Goal: Information Seeking & Learning: Learn about a topic

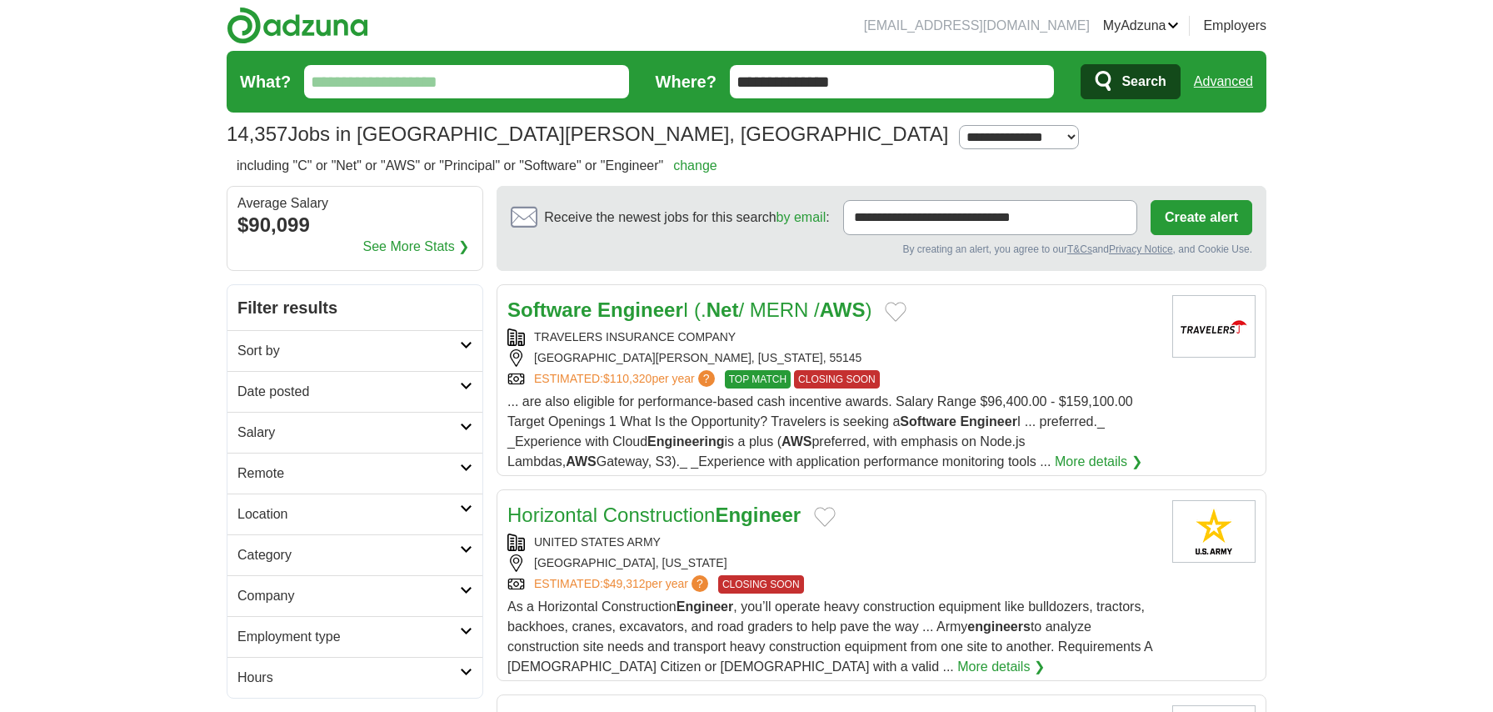
click at [1223, 83] on link "Advanced" at bounding box center [1223, 81] width 59 height 33
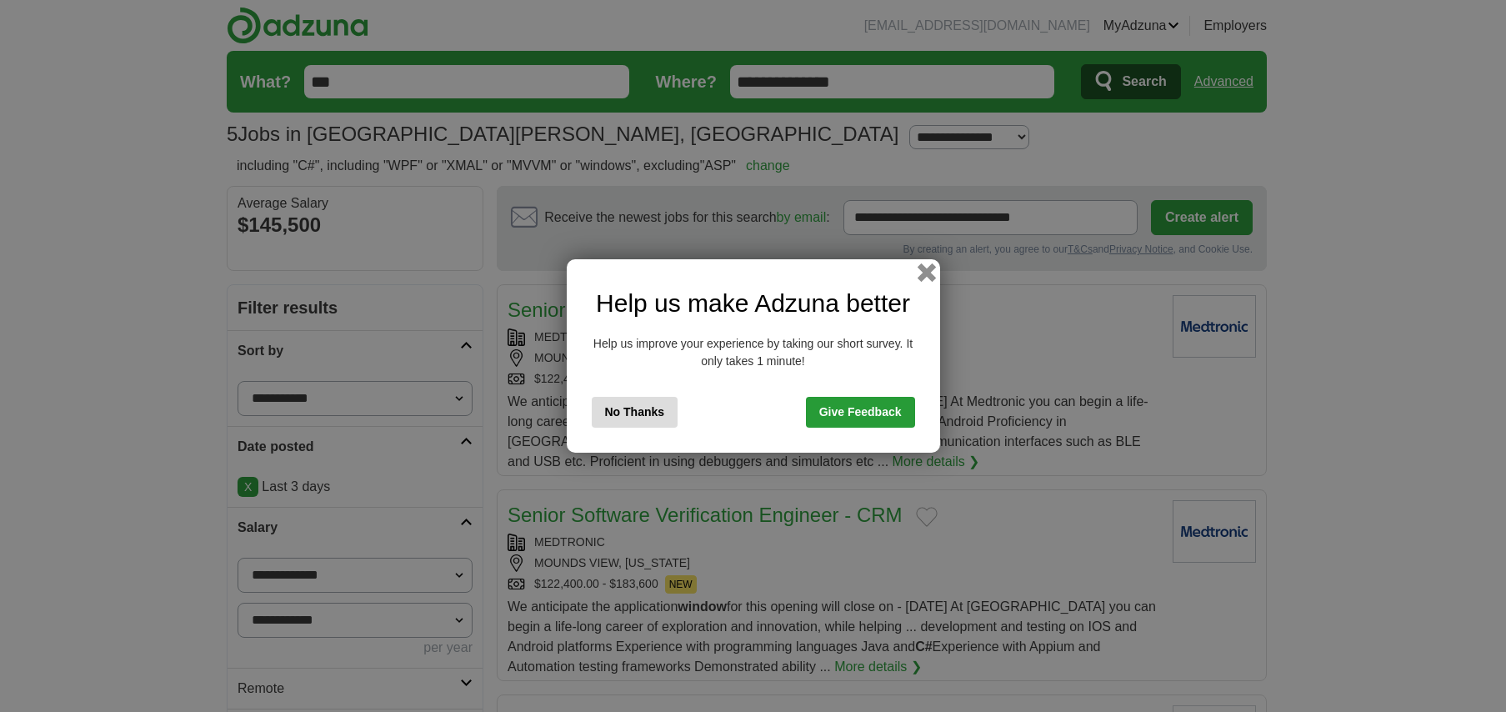
click at [926, 277] on button "button" at bounding box center [926, 272] width 18 height 18
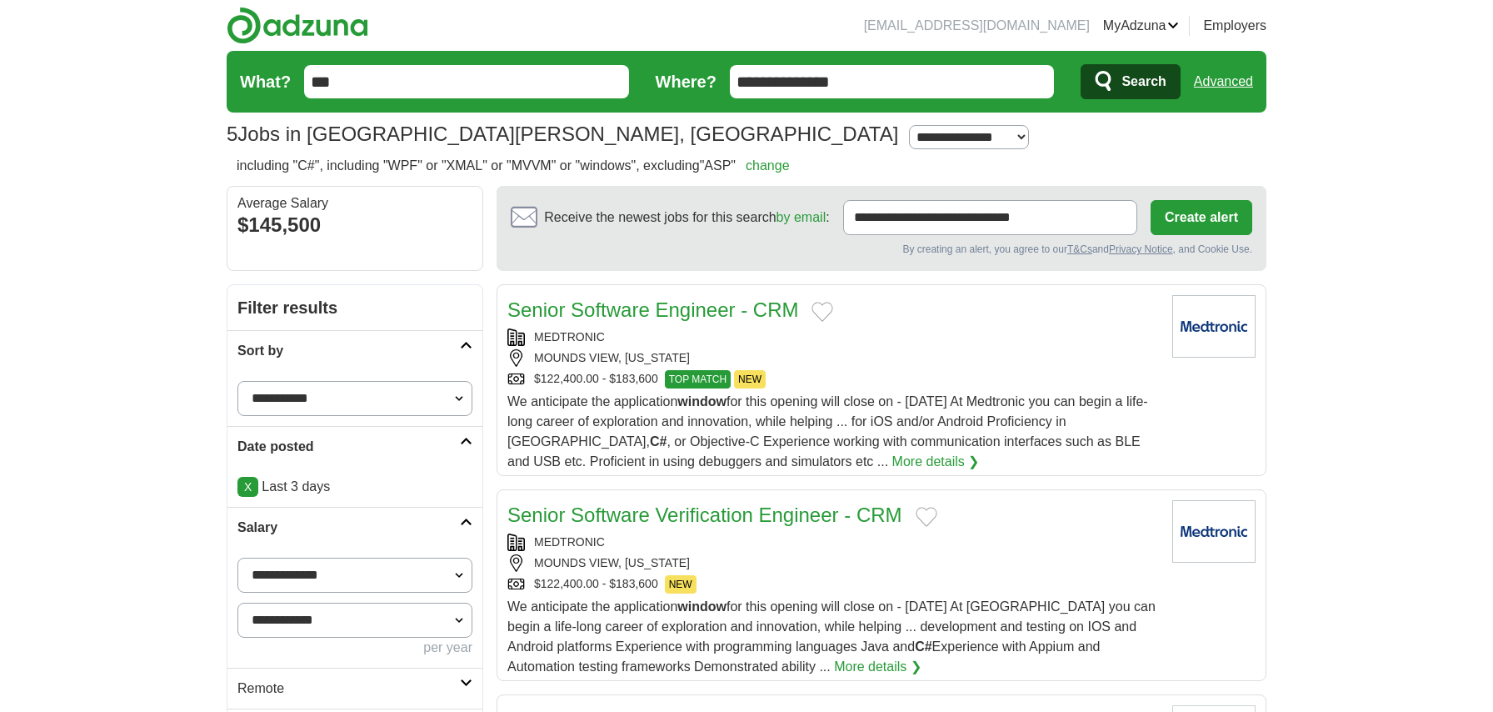
click at [1201, 333] on img at bounding box center [1213, 326] width 83 height 62
click at [1232, 79] on link "Advanced" at bounding box center [1223, 81] width 59 height 33
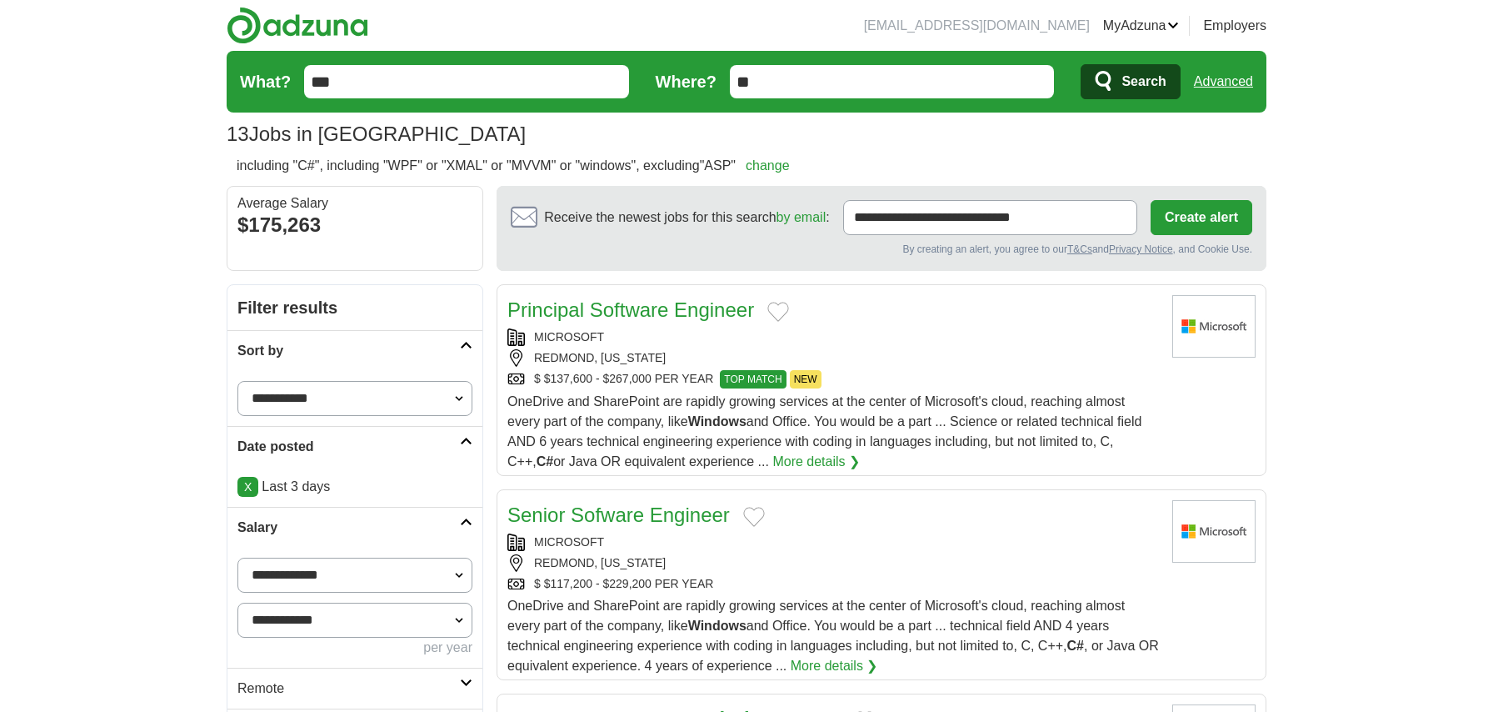
click at [1224, 79] on link "Advanced" at bounding box center [1223, 81] width 59 height 33
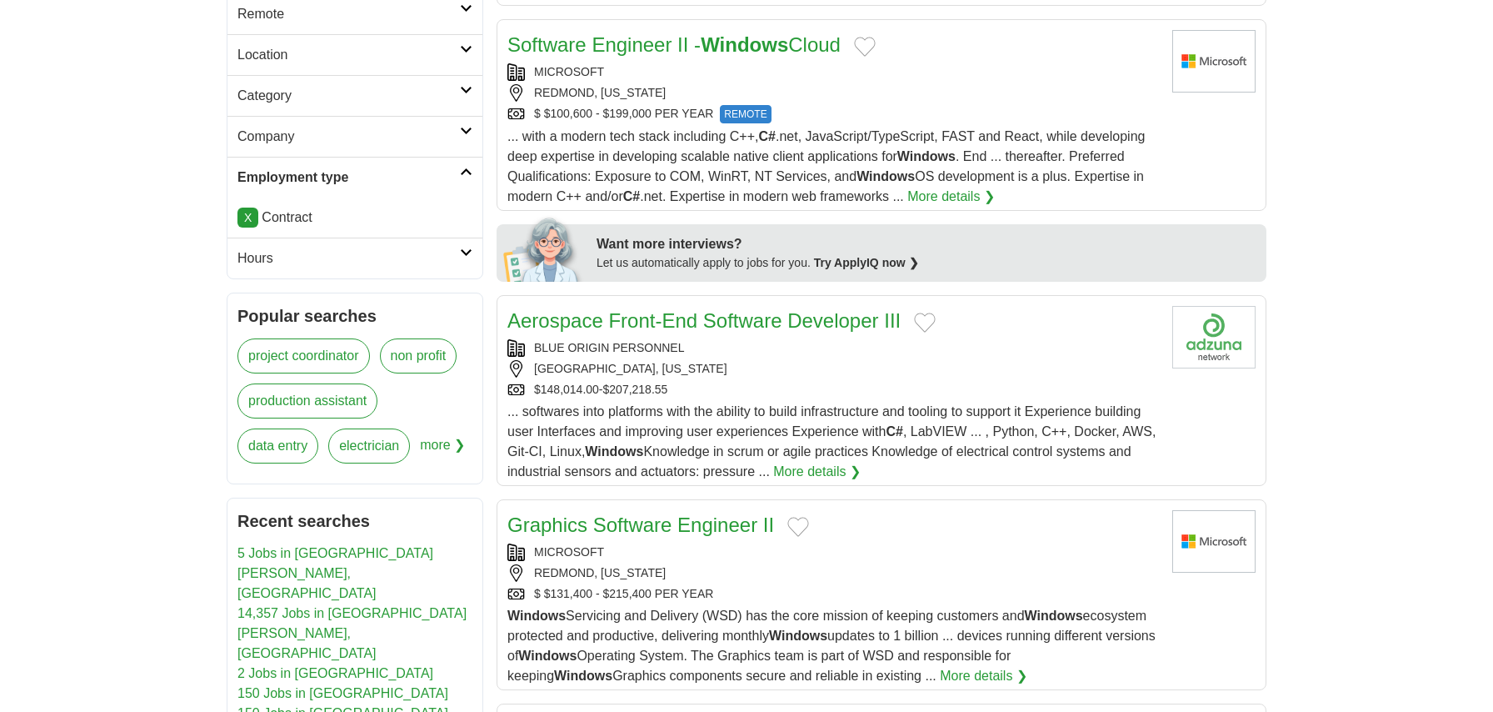
scroll to position [667, 0]
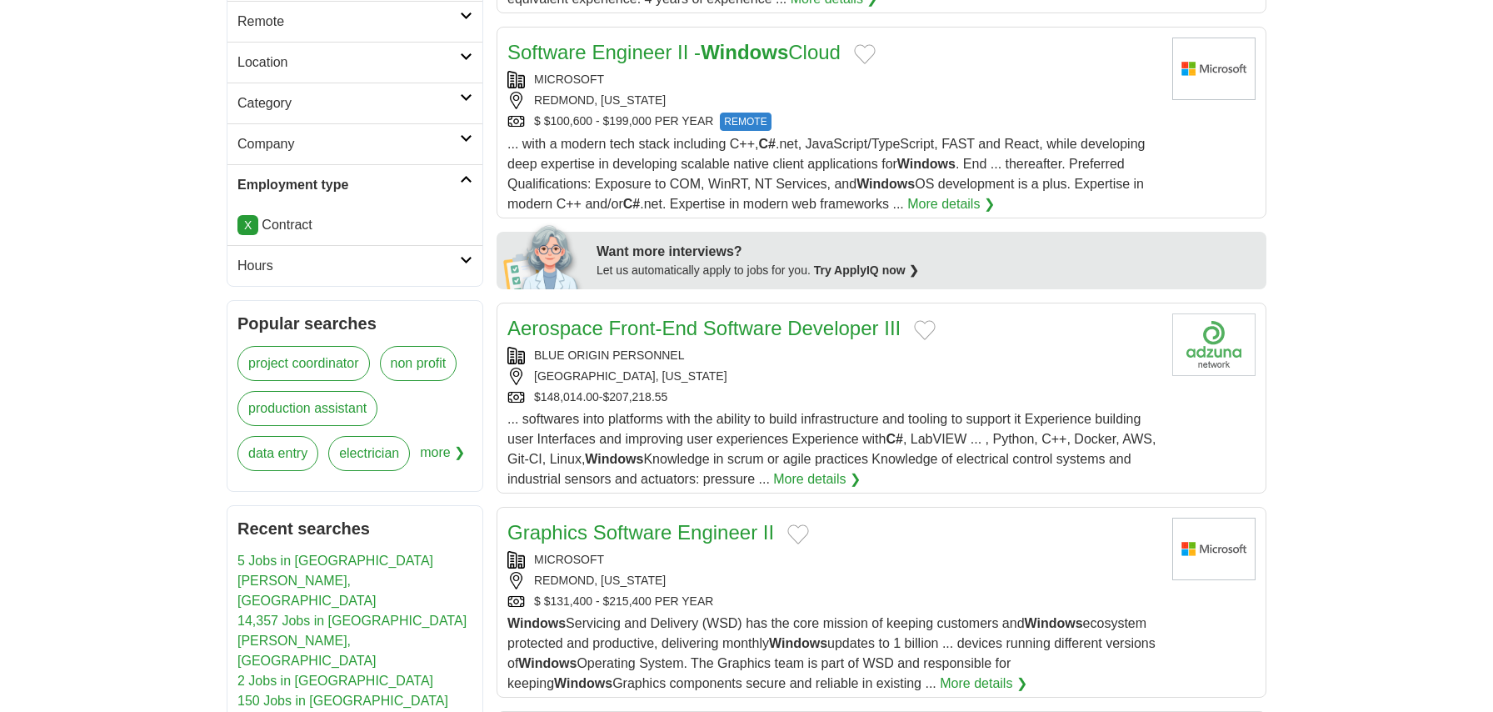
click at [637, 337] on link "Aerospace Front-End Software Developer III" at bounding box center [703, 328] width 393 height 22
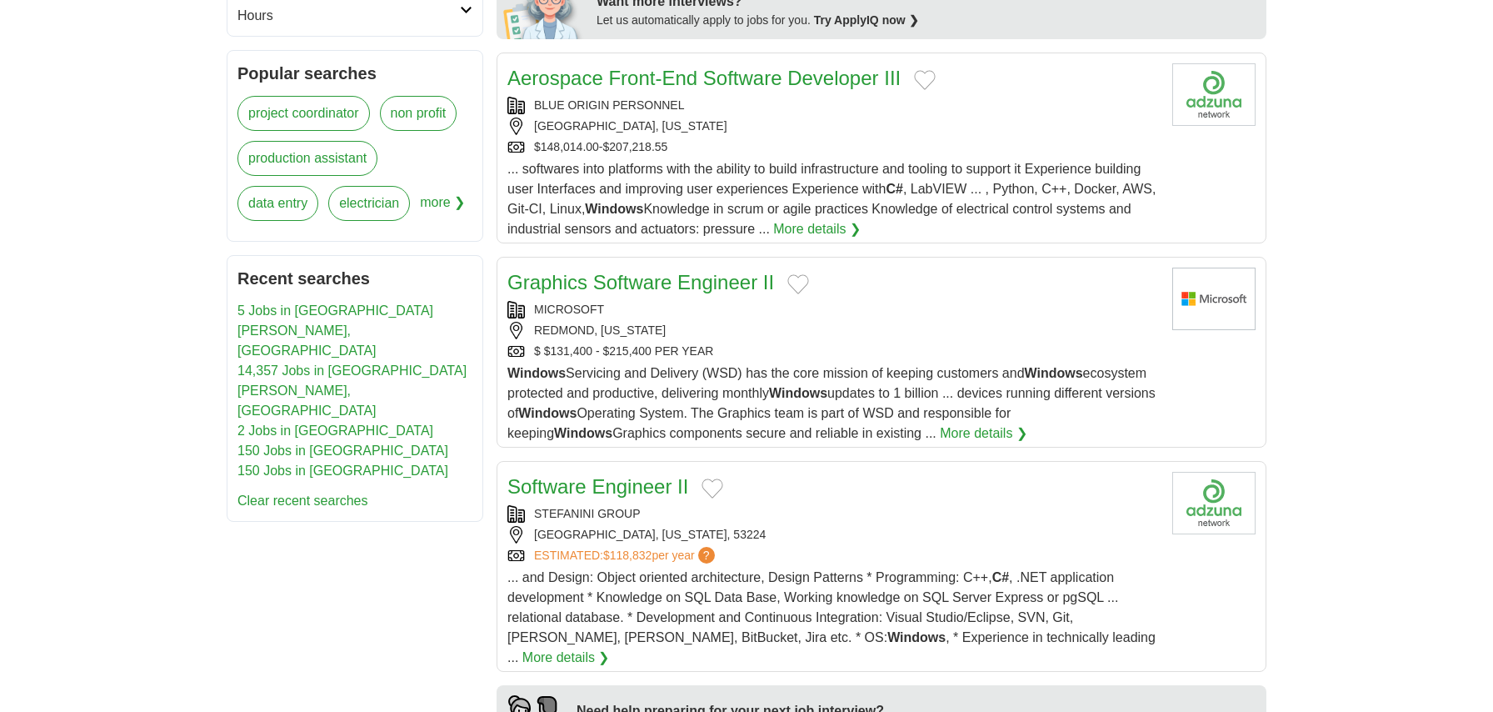
scroll to position [1000, 0]
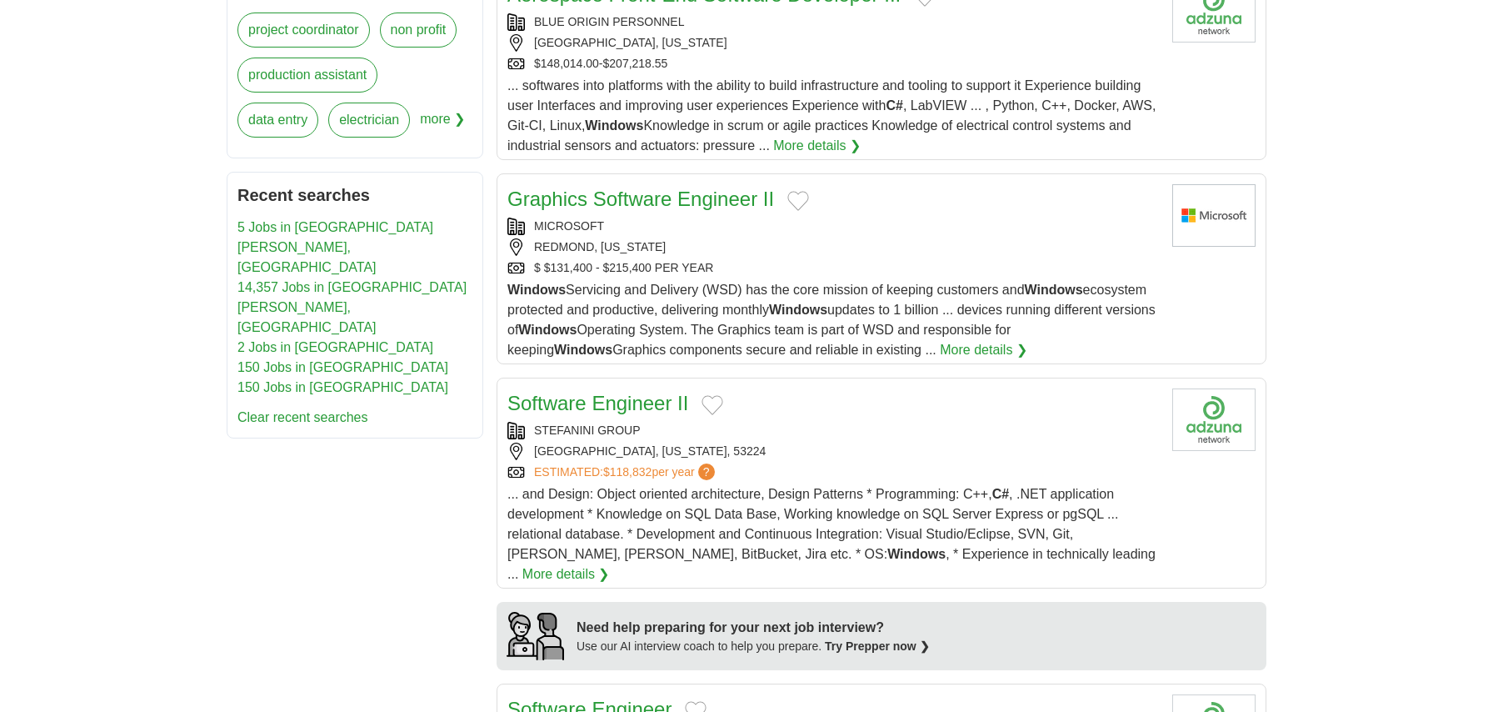
click at [626, 403] on link "Software Engineer II" at bounding box center [597, 403] width 181 height 22
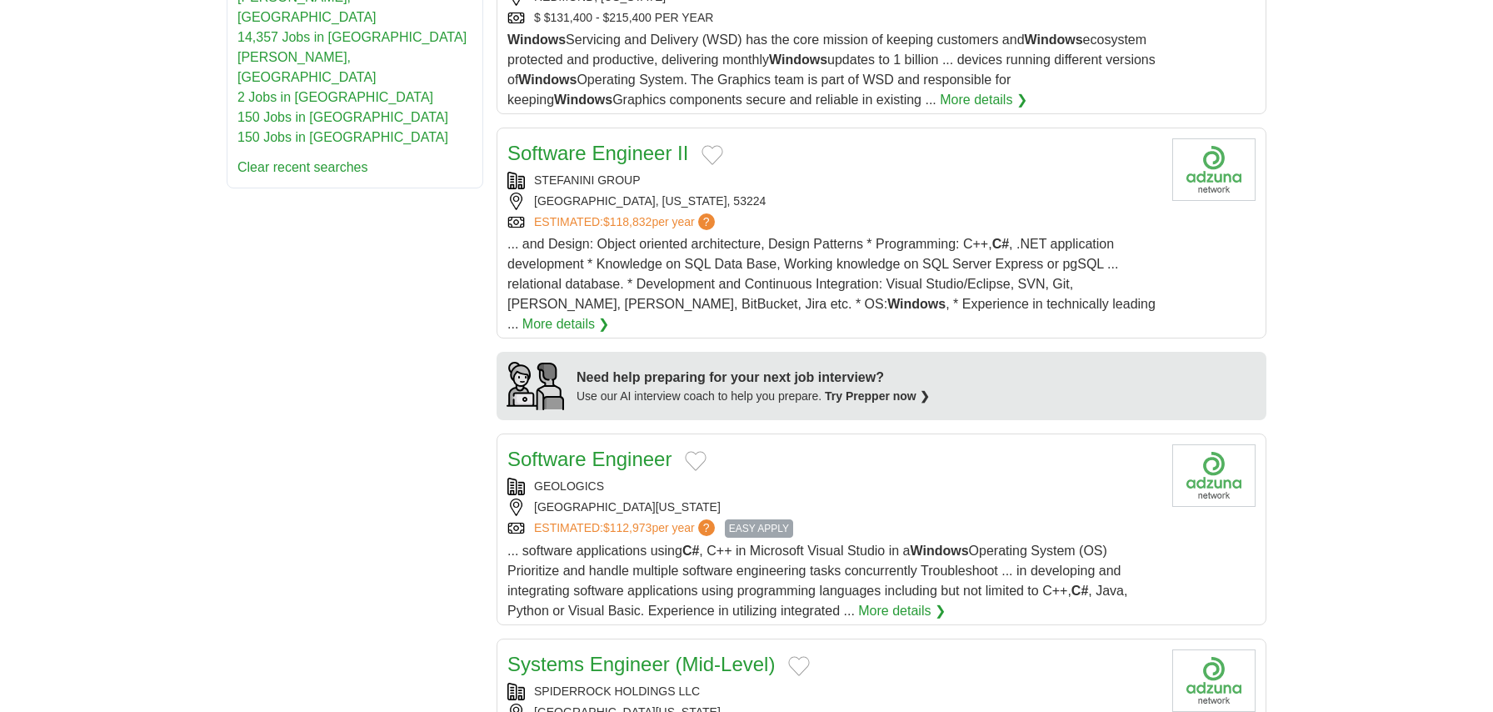
scroll to position [1333, 0]
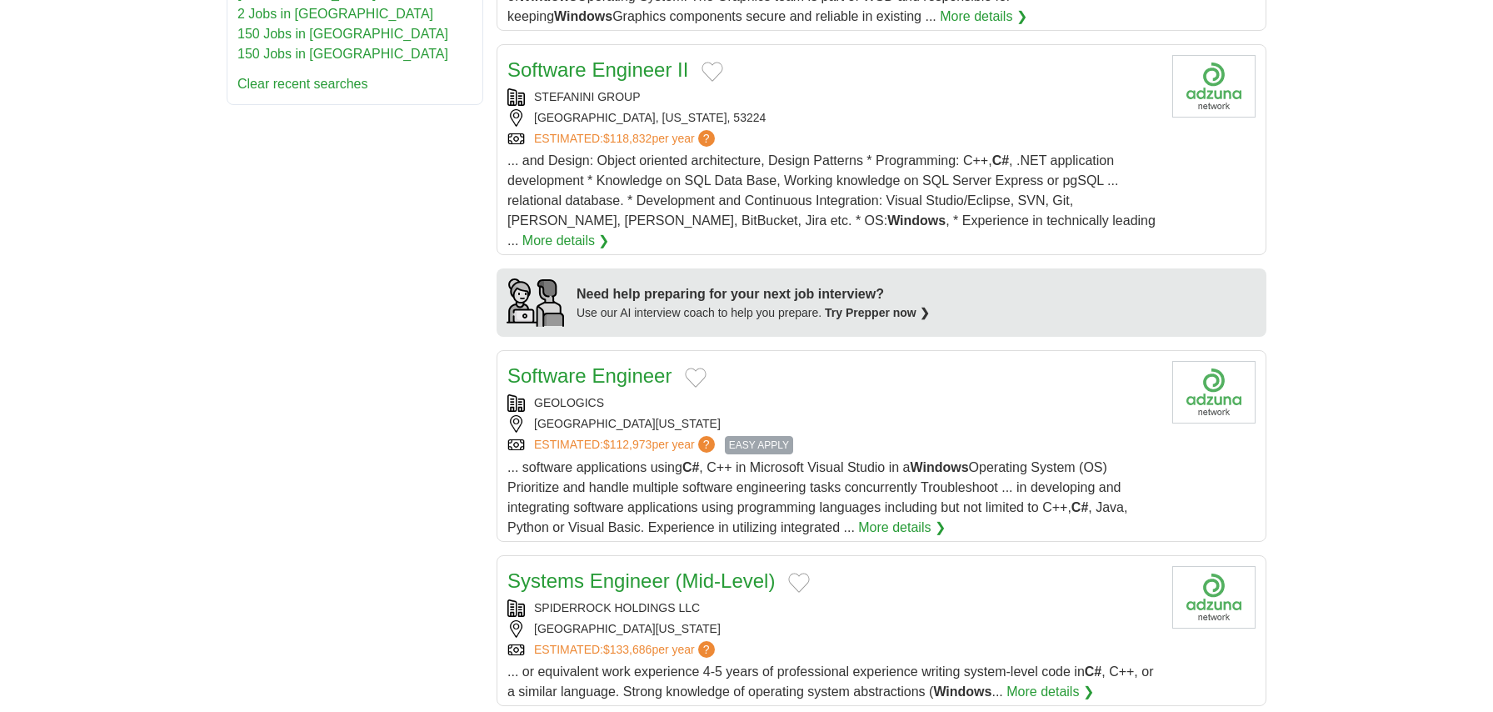
click at [604, 364] on link "Software Engineer" at bounding box center [589, 375] width 164 height 22
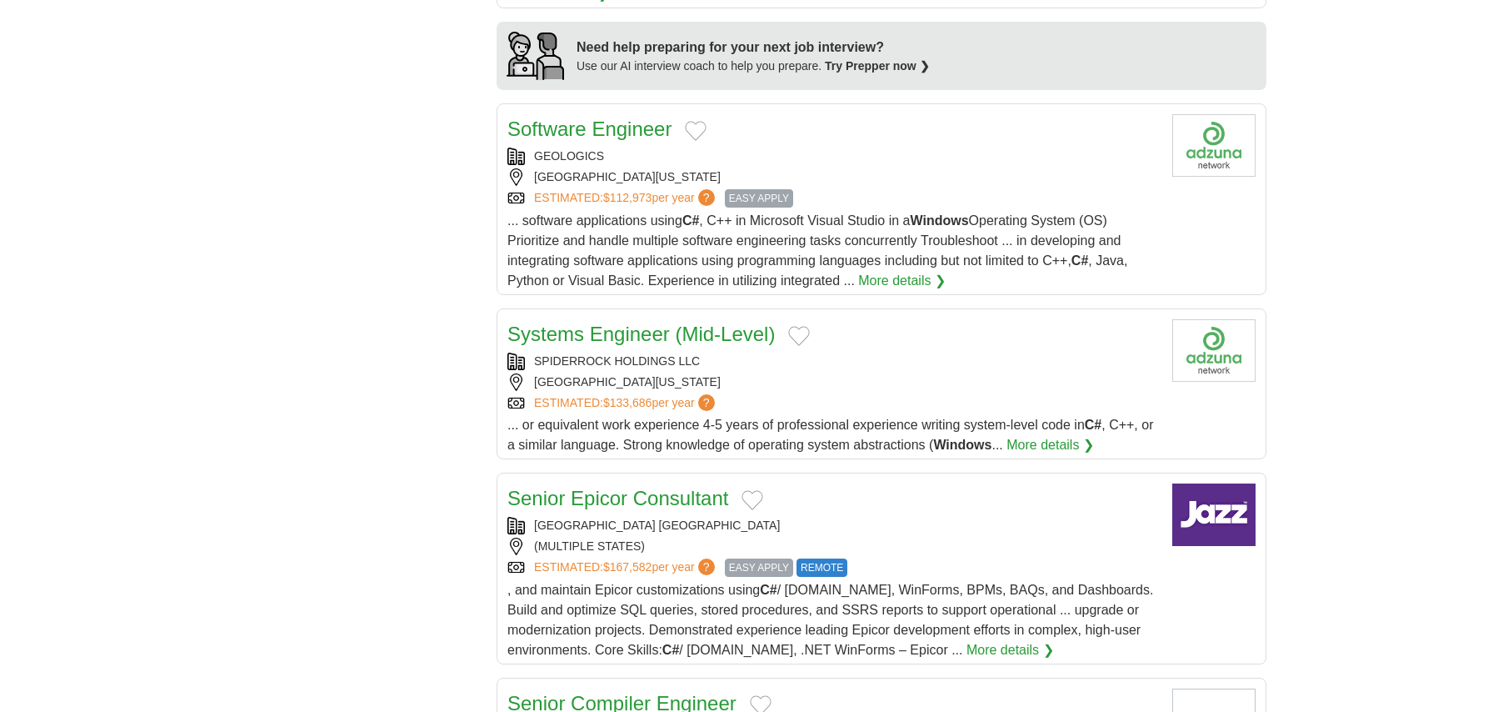
scroll to position [1583, 0]
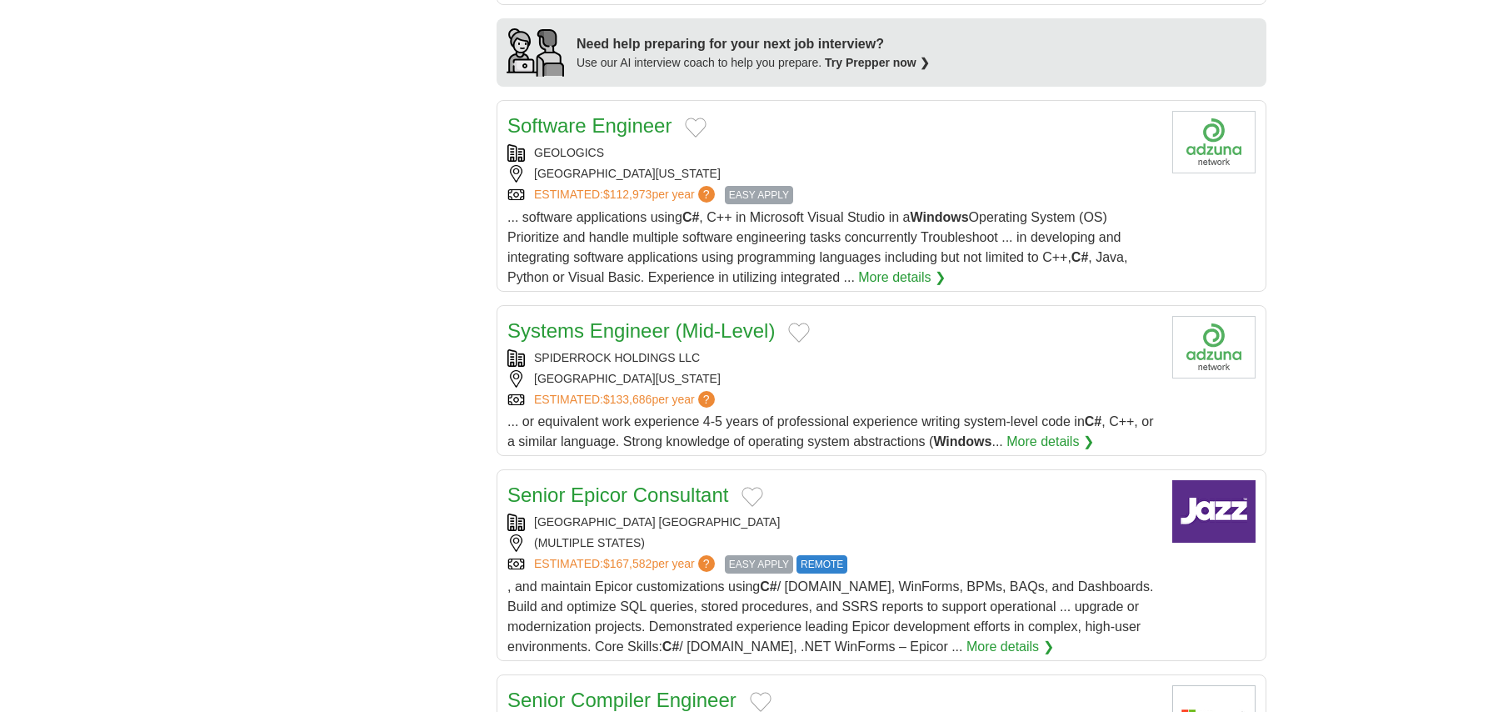
click at [601, 319] on link "Systems Engineer (Mid-Level)" at bounding box center [640, 330] width 267 height 22
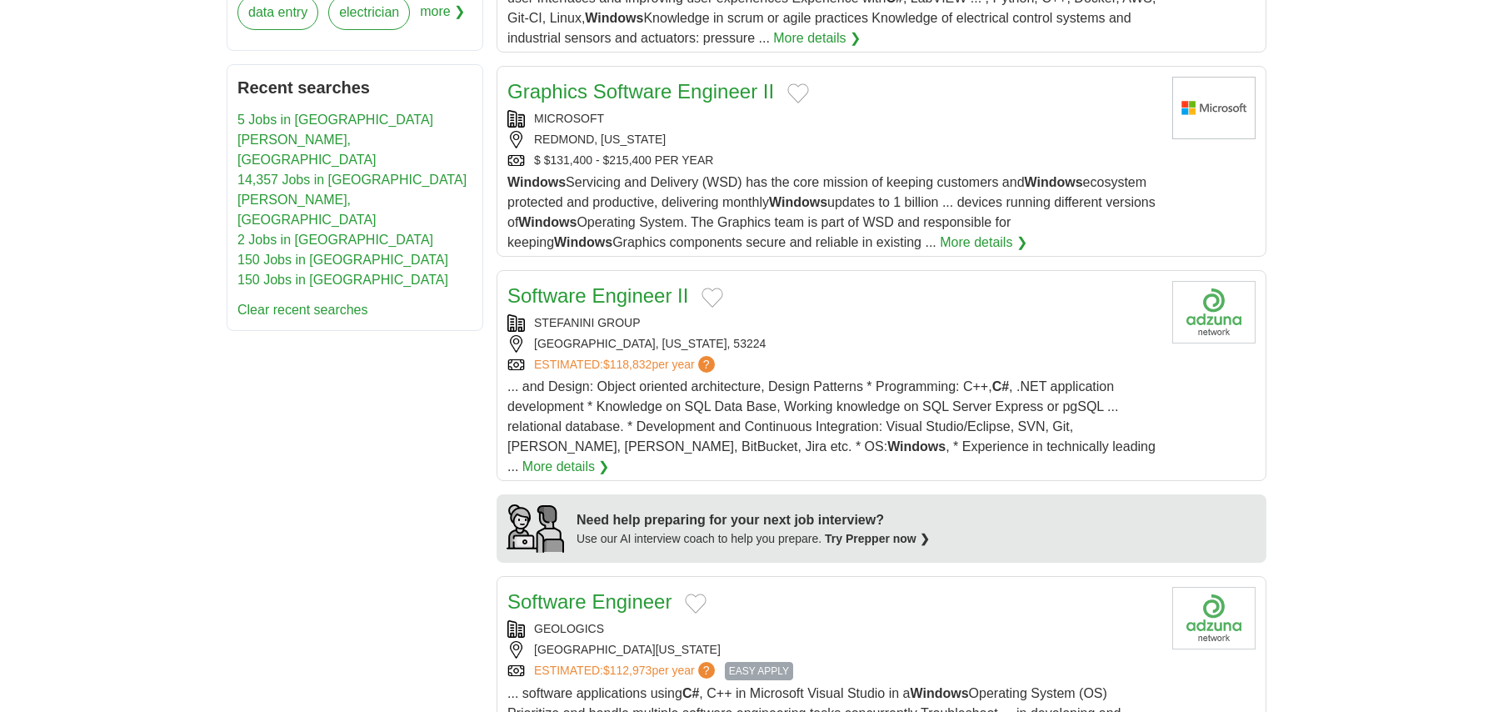
scroll to position [1083, 0]
